Goal: Transaction & Acquisition: Purchase product/service

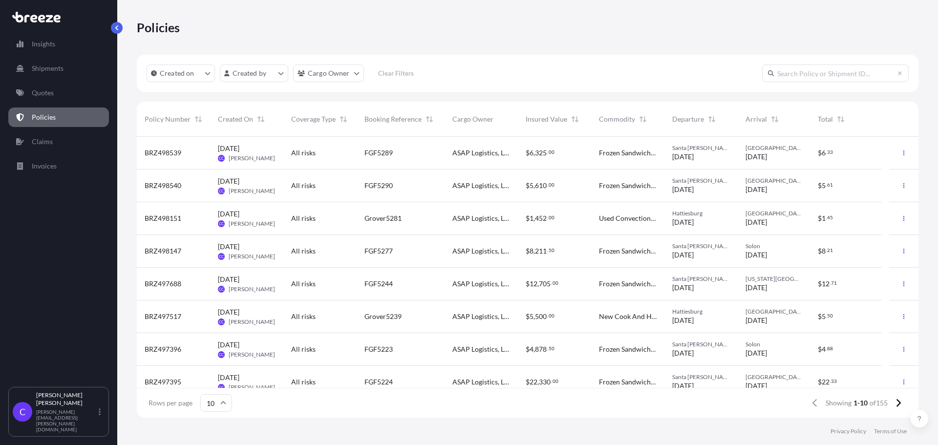
scroll to position [279, 774]
click at [54, 91] on link "Quotes" at bounding box center [58, 93] width 101 height 20
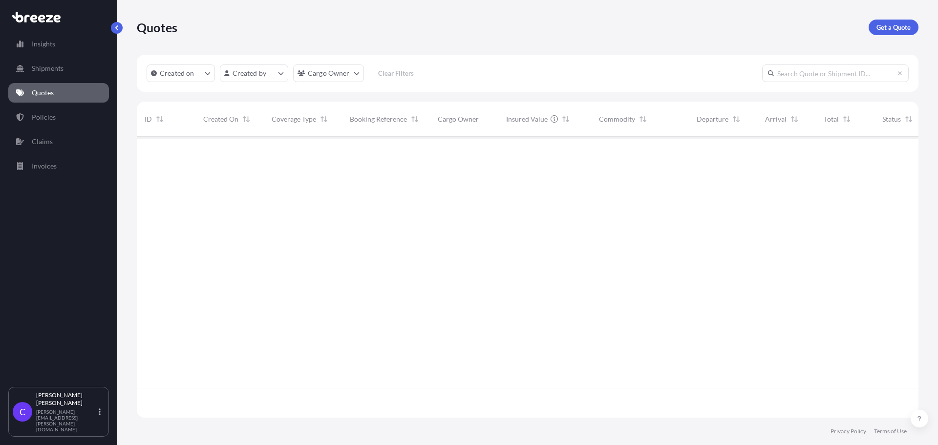
scroll to position [279, 774]
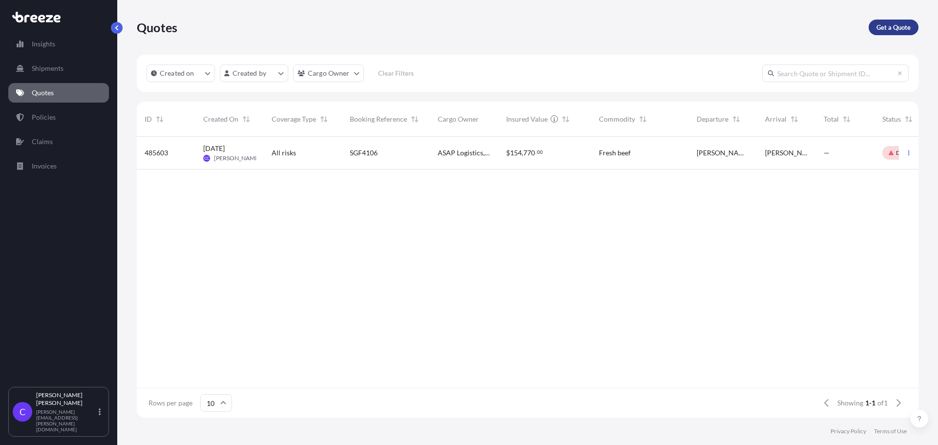
click at [889, 26] on p "Get a Quote" at bounding box center [893, 27] width 34 height 10
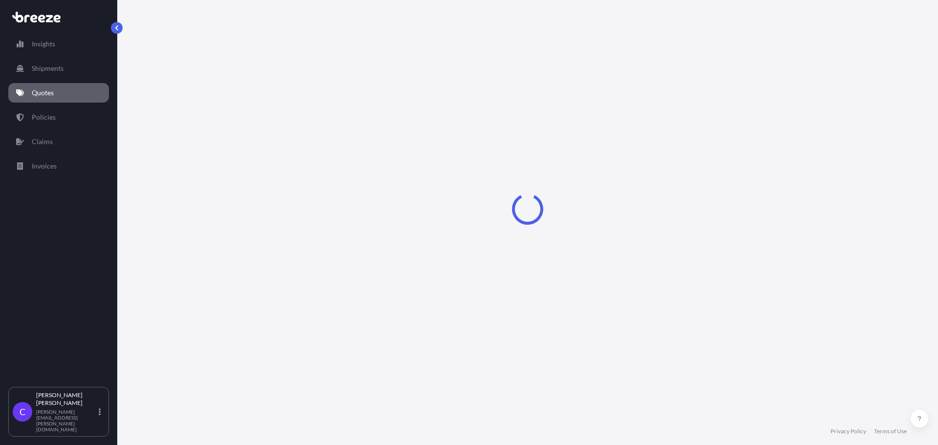
select select "Sea"
select select "1"
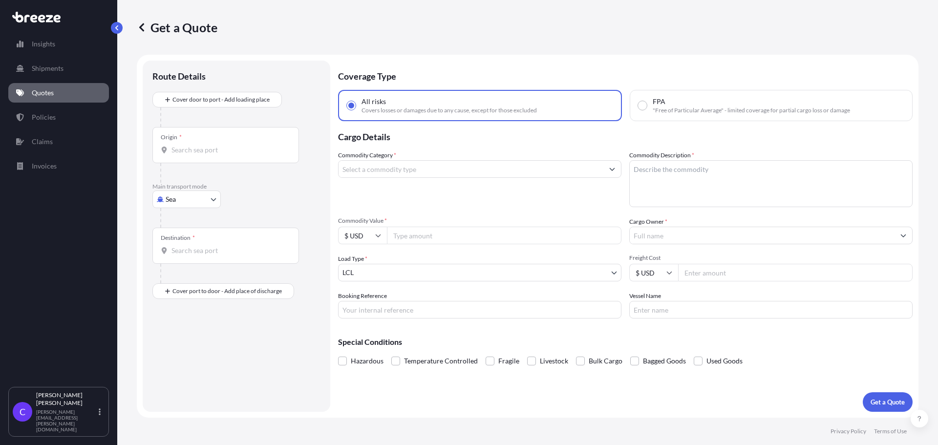
click at [213, 199] on body "Insights Shipments Quotes Policies Claims Invoices C [PERSON_NAME] [PERSON_NAME…" at bounding box center [469, 222] width 938 height 445
click at [196, 259] on div "Road" at bounding box center [186, 260] width 61 height 18
select select "Road"
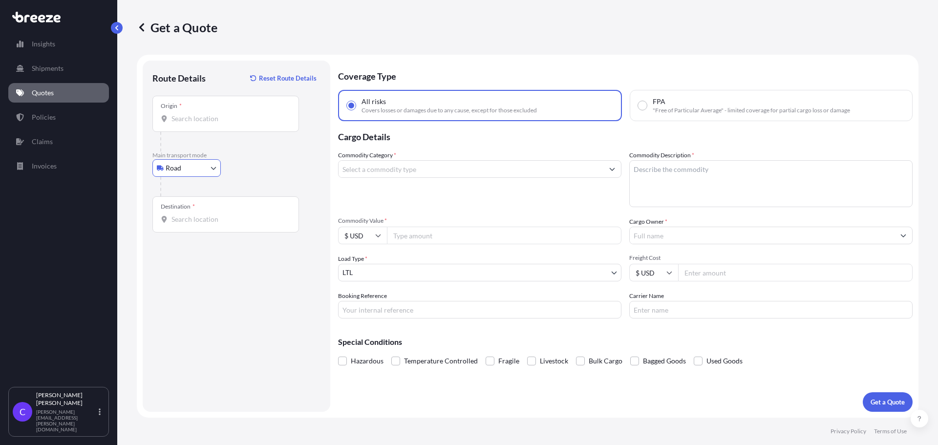
click at [224, 122] on input "Origin *" at bounding box center [228, 119] width 115 height 10
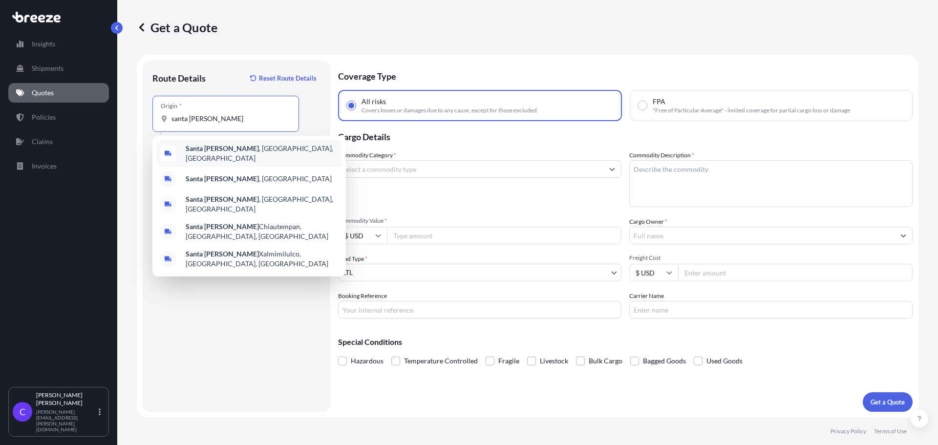
click at [204, 151] on b "Santa [PERSON_NAME]" at bounding box center [222, 148] width 73 height 8
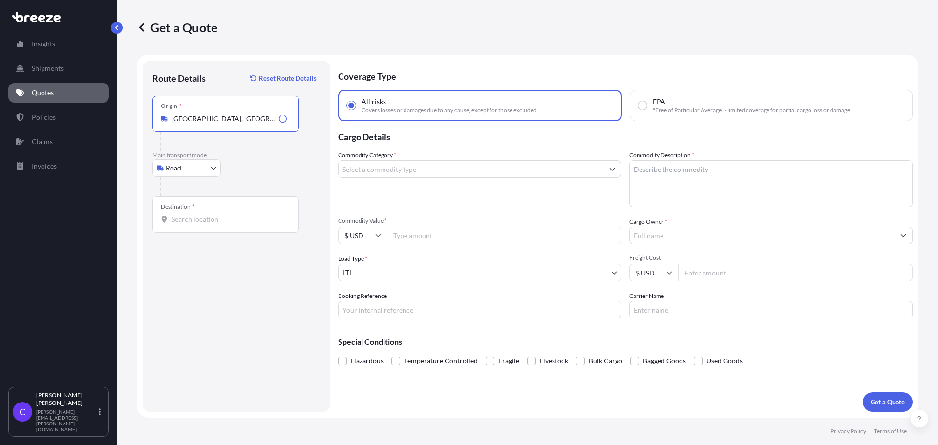
type input "[GEOGRAPHIC_DATA], [GEOGRAPHIC_DATA], [GEOGRAPHIC_DATA]"
click at [225, 222] on input "Destination *" at bounding box center [228, 219] width 115 height 10
type input "[US_STATE][GEOGRAPHIC_DATA], [GEOGRAPHIC_DATA], [GEOGRAPHIC_DATA], [GEOGRAPHIC_…"
click at [426, 169] on input "Commodity Category *" at bounding box center [470, 169] width 265 height 18
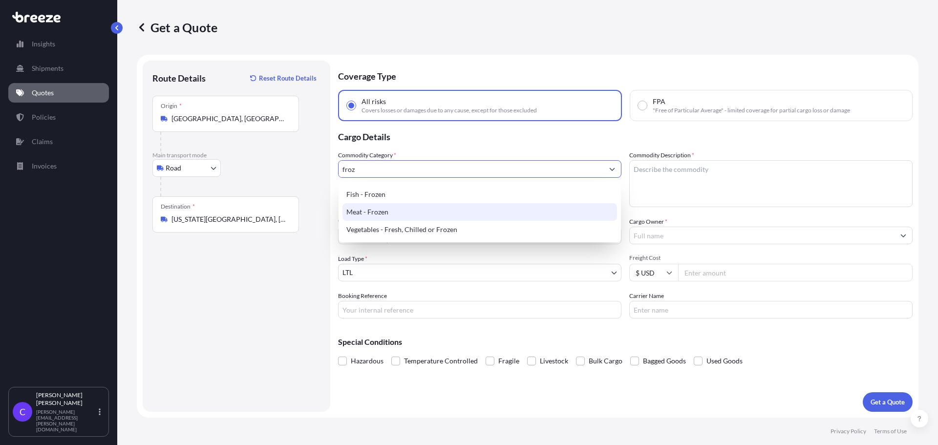
click at [377, 211] on div "Meat - Frozen" at bounding box center [479, 212] width 275 height 18
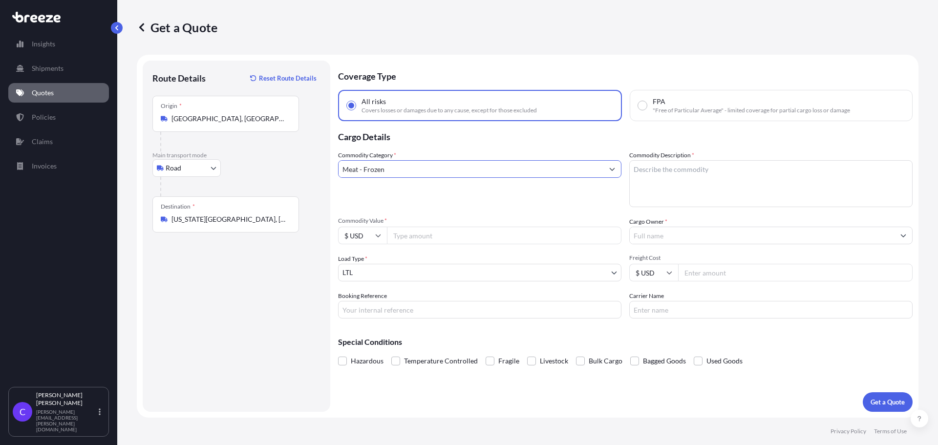
type input "Meat - Frozen"
click at [677, 174] on textarea "Commodity Description *" at bounding box center [770, 183] width 283 height 47
type textarea "frozen sandwiches"
type input "3500"
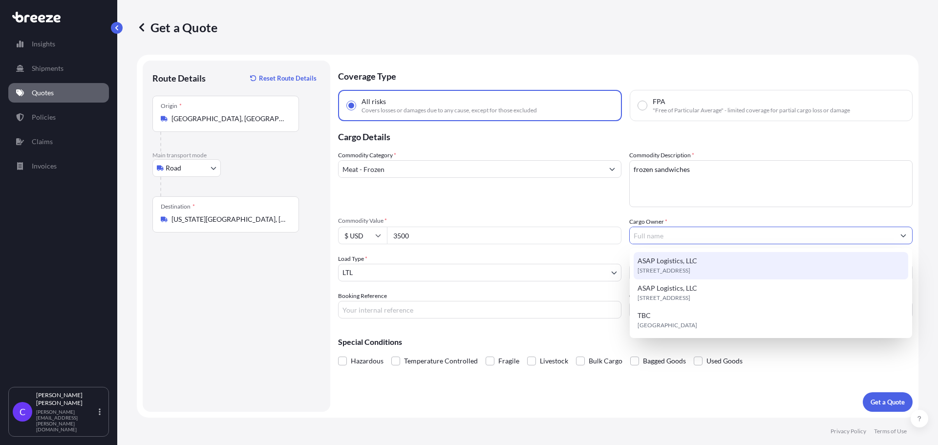
click at [715, 265] on div "ASAP Logistics, LLC [STREET_ADDRESS]" at bounding box center [771, 265] width 275 height 27
type input "ASAP Logistics, LLC"
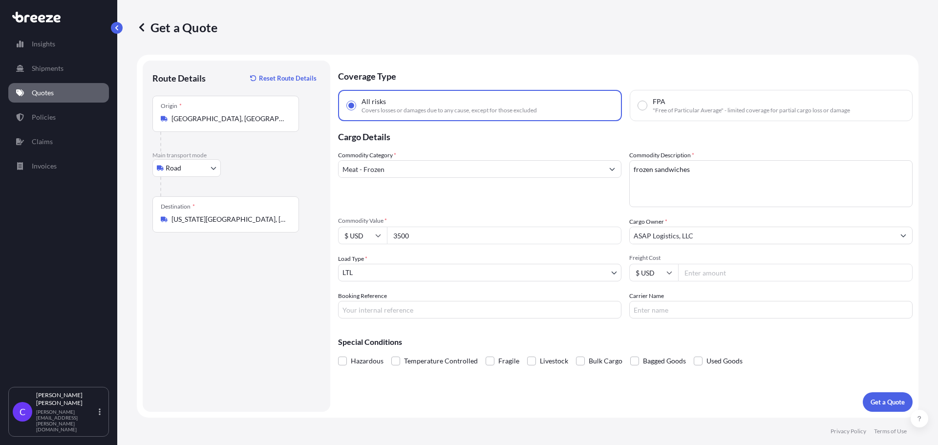
click at [718, 276] on input "Freight Cost" at bounding box center [795, 273] width 234 height 18
type input "700"
click at [409, 307] on input "Booking Reference" at bounding box center [479, 310] width 283 height 18
type input "FGF5320"
type input "FFE"
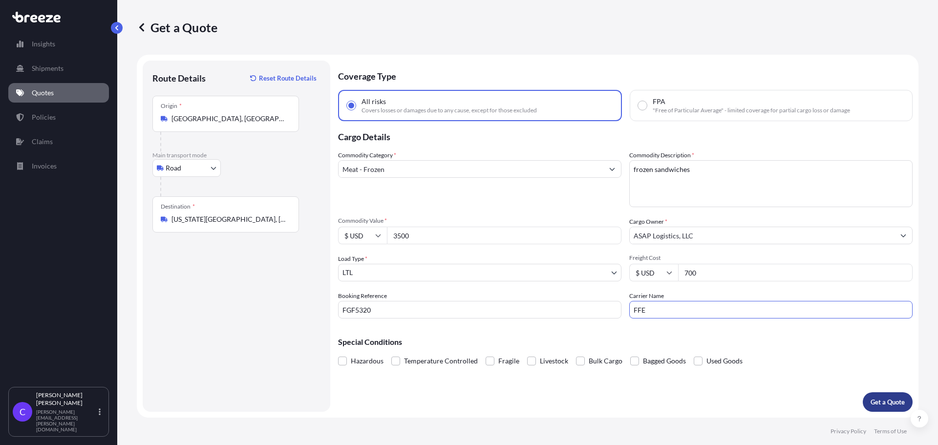
click at [885, 403] on p "Get a Quote" at bounding box center [887, 402] width 34 height 10
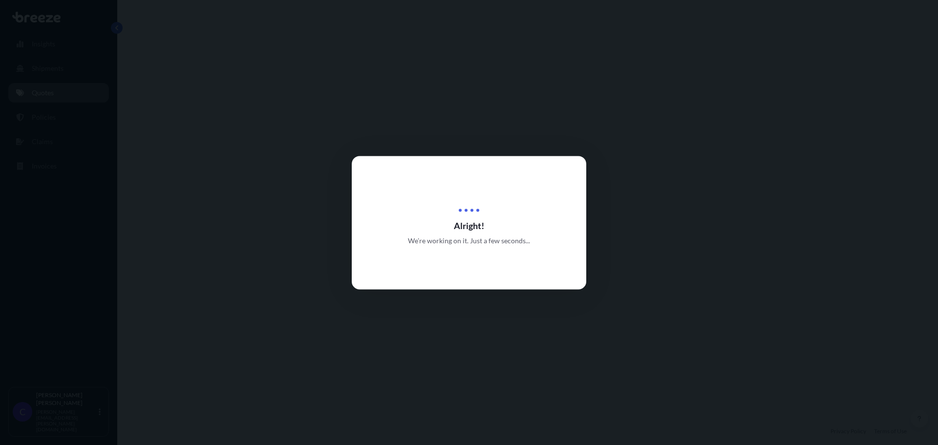
select select "Road"
select select "1"
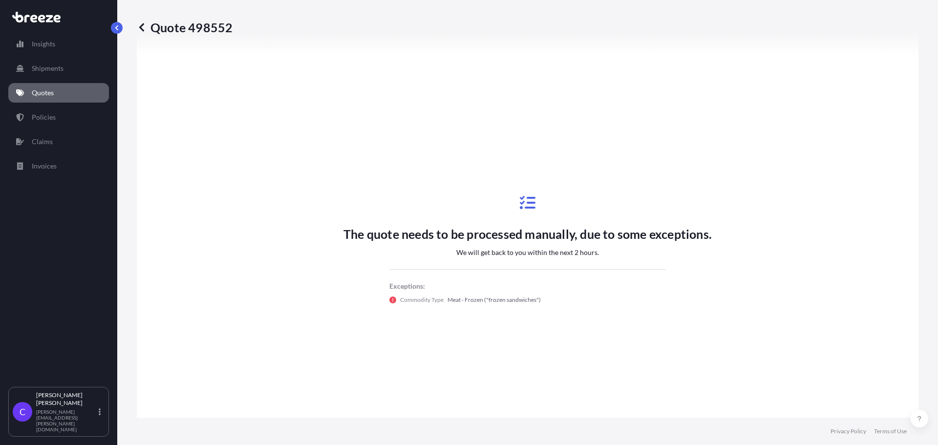
scroll to position [306, 0]
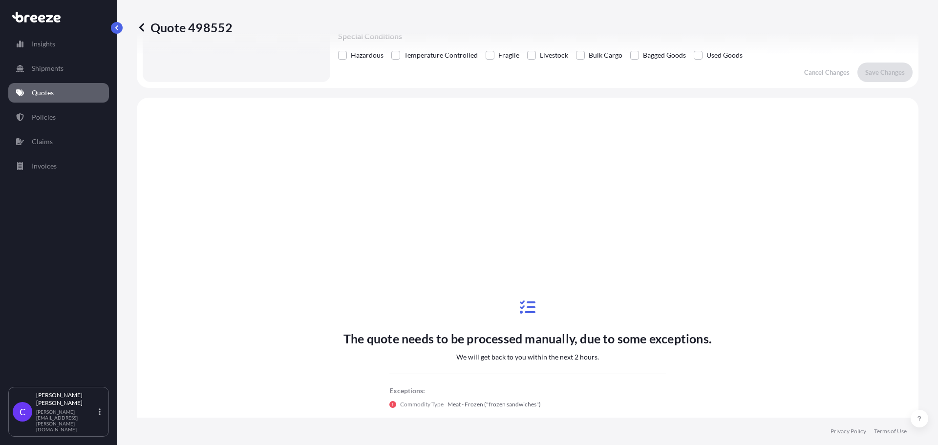
click at [140, 26] on icon at bounding box center [142, 27] width 10 height 10
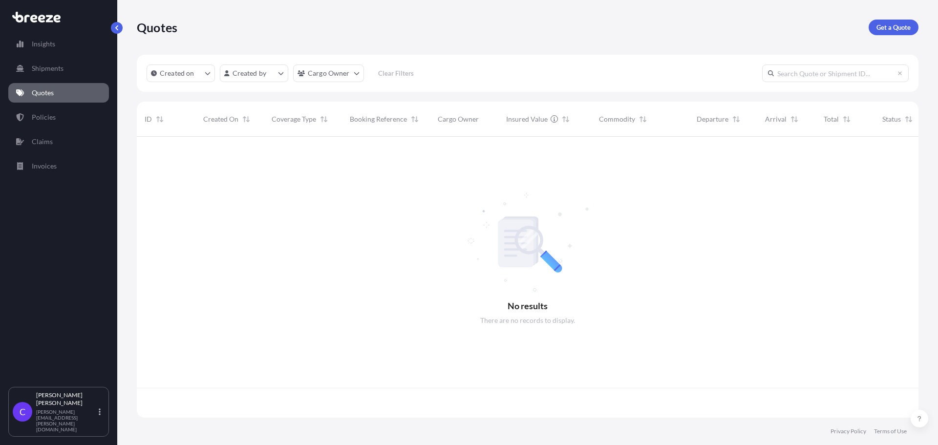
scroll to position [279, 774]
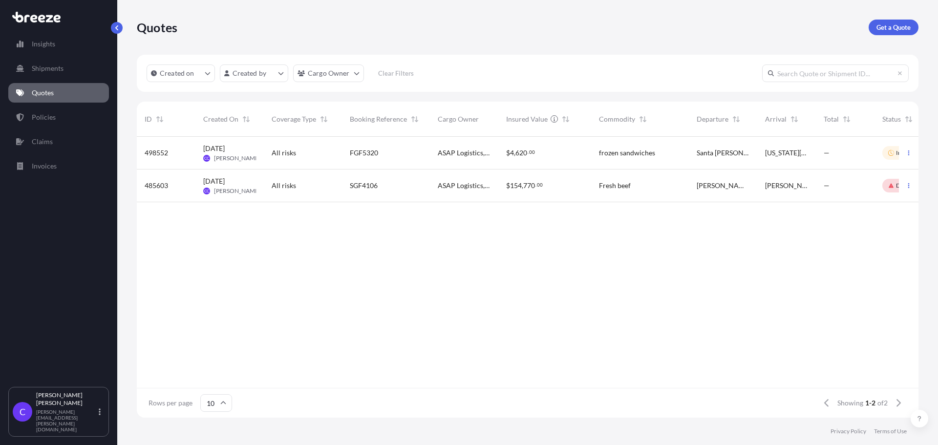
click at [550, 152] on div "$ 4 , 620 . 00" at bounding box center [544, 153] width 77 height 10
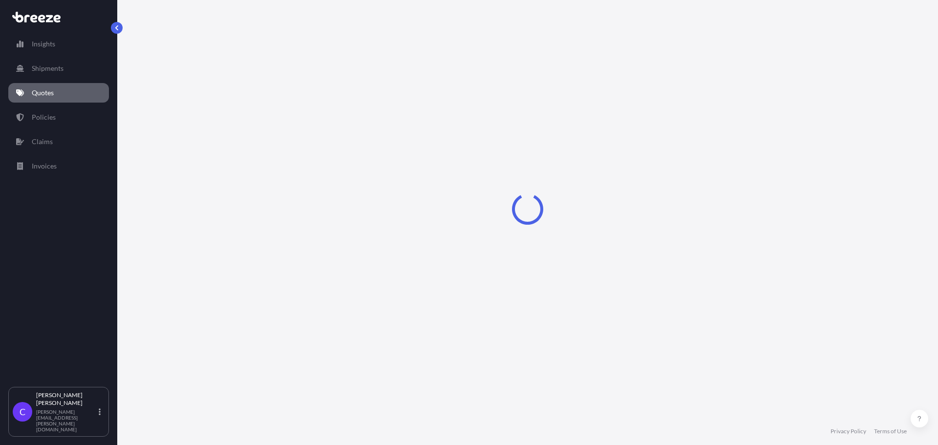
click at [550, 152] on div "Loading" at bounding box center [527, 209] width 781 height 418
select select "Road"
select select "1"
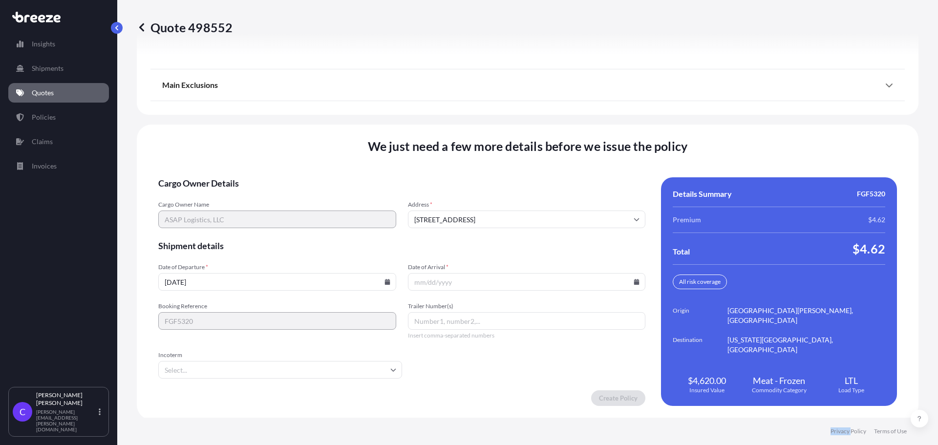
scroll to position [1426, 0]
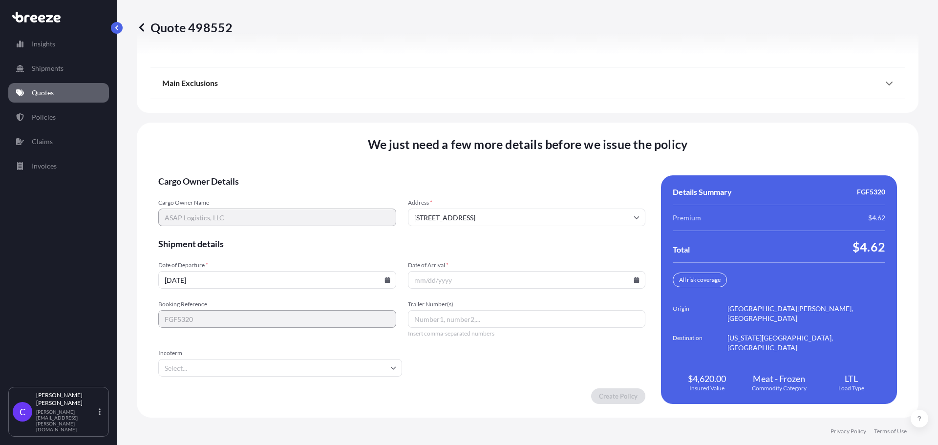
click at [390, 280] on icon at bounding box center [386, 280] width 5 height 6
click at [311, 174] on button "11" at bounding box center [313, 175] width 16 height 16
type input "[DATE]"
click at [490, 282] on input "Date of Arrival *" at bounding box center [527, 280] width 238 height 18
click at [634, 279] on icon at bounding box center [636, 280] width 5 height 6
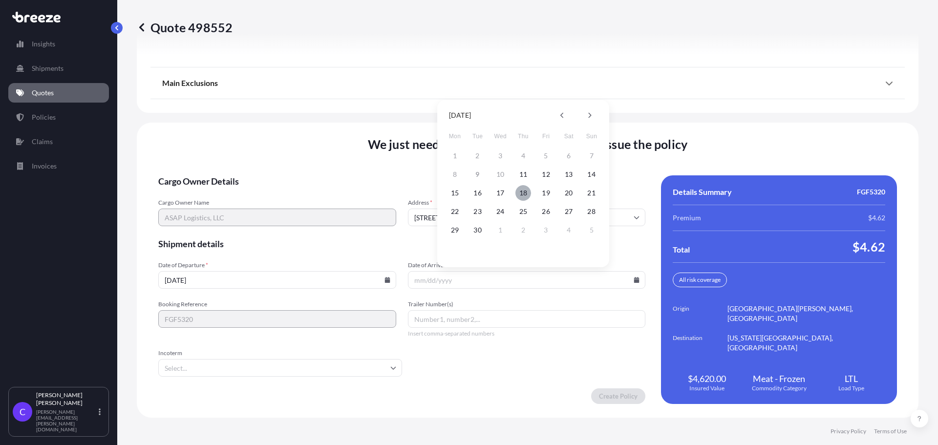
click at [523, 191] on button "18" at bounding box center [523, 193] width 16 height 16
type input "[DATE]"
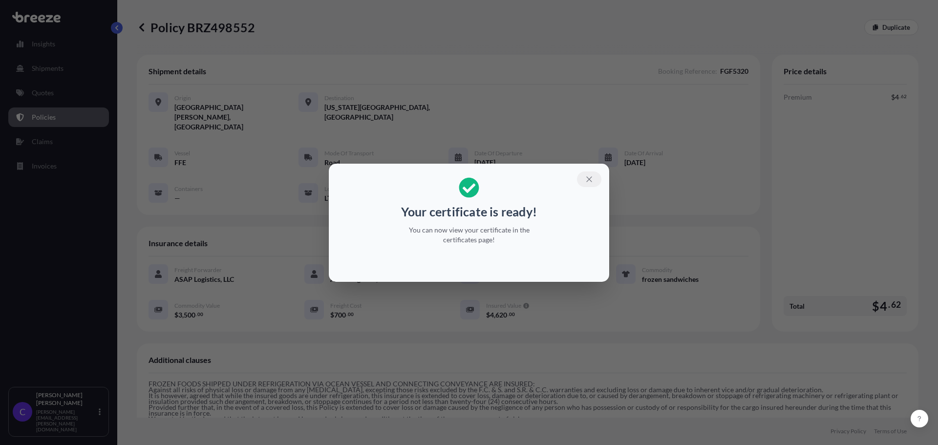
click at [588, 177] on icon "button" at bounding box center [589, 179] width 9 height 9
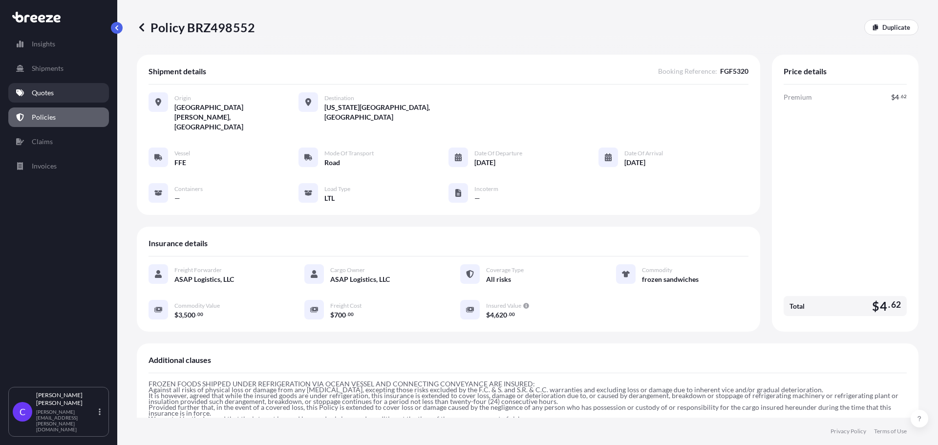
click at [52, 93] on p "Quotes" at bounding box center [43, 93] width 22 height 10
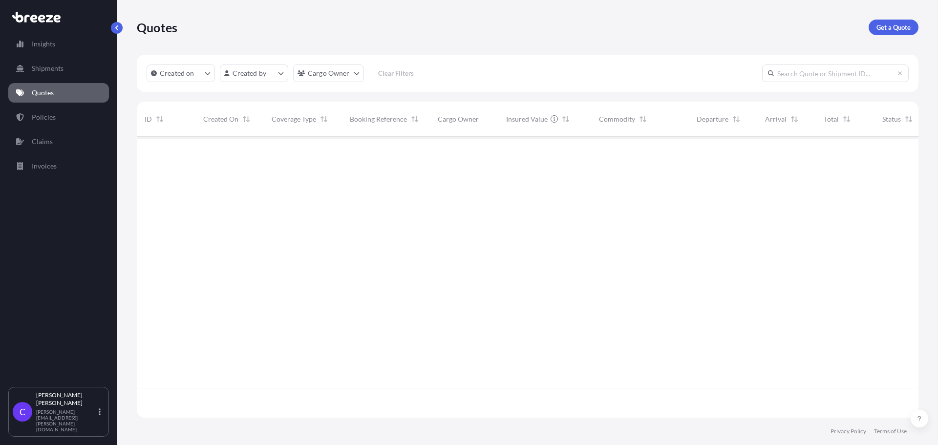
scroll to position [279, 774]
click at [52, 71] on p "Shipments" at bounding box center [48, 68] width 32 height 10
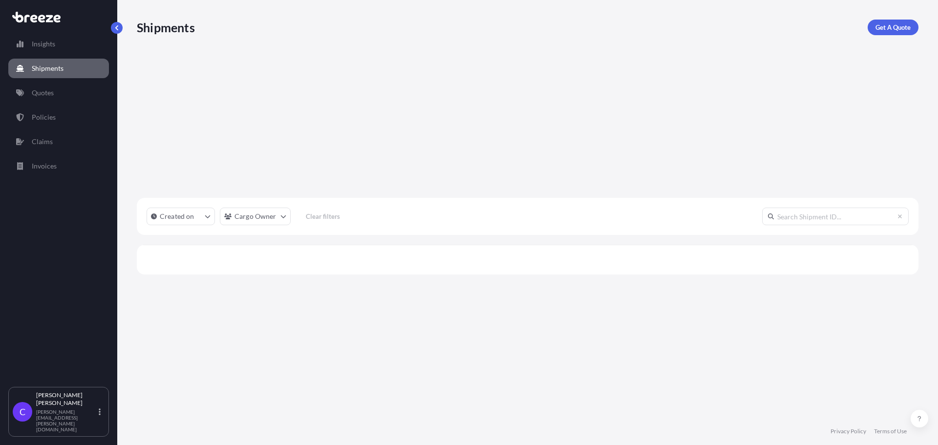
scroll to position [309, 774]
